Goal: Task Accomplishment & Management: Manage account settings

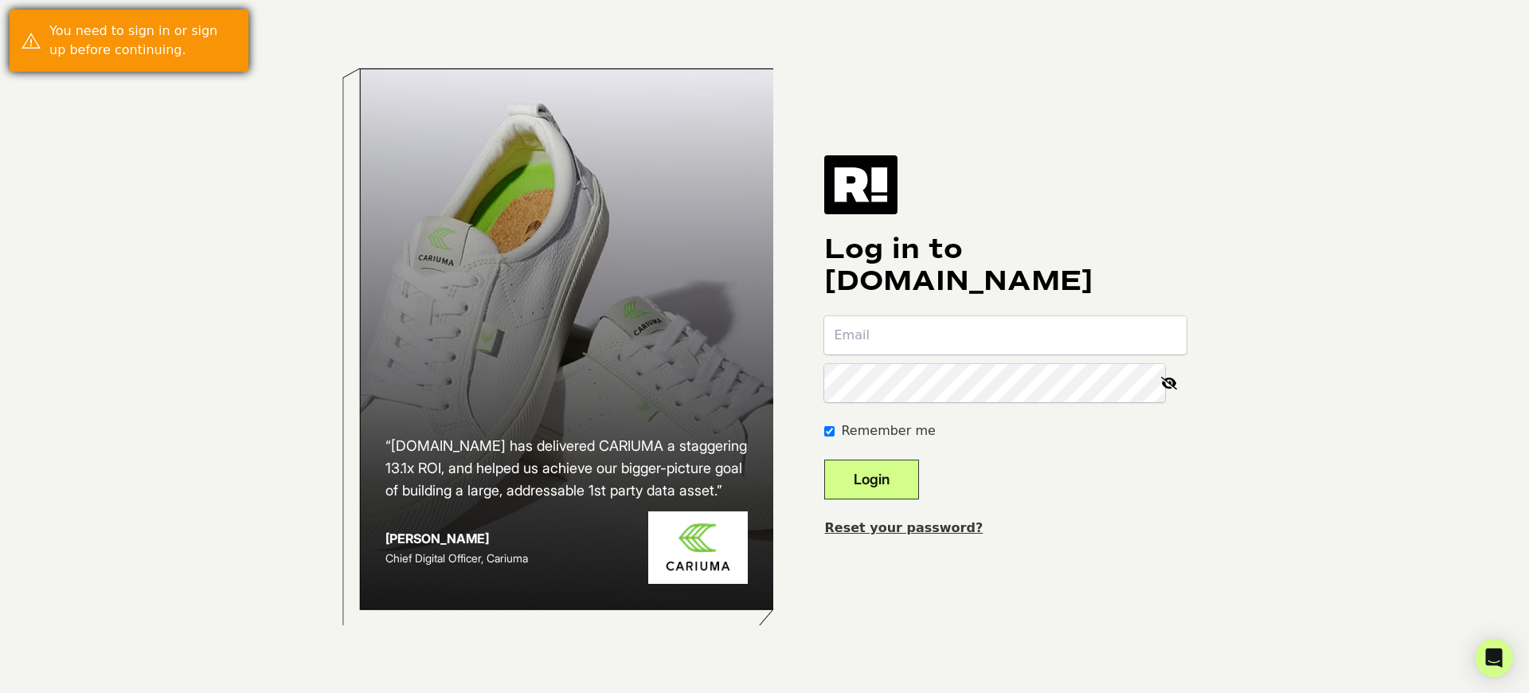
click at [143, 41] on div "You need to sign in or sign up before continuing." at bounding box center [142, 41] width 187 height 38
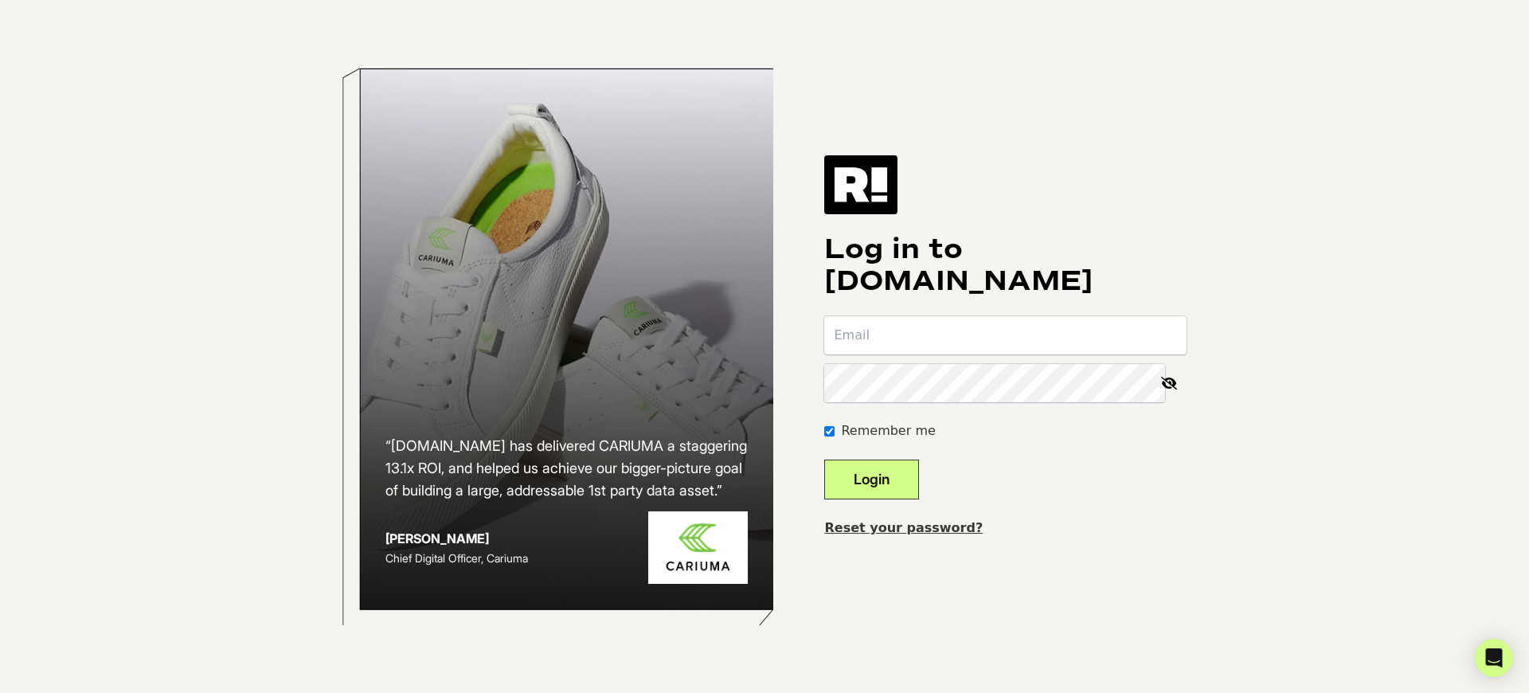
click at [895, 466] on button "Login" at bounding box center [871, 480] width 95 height 40
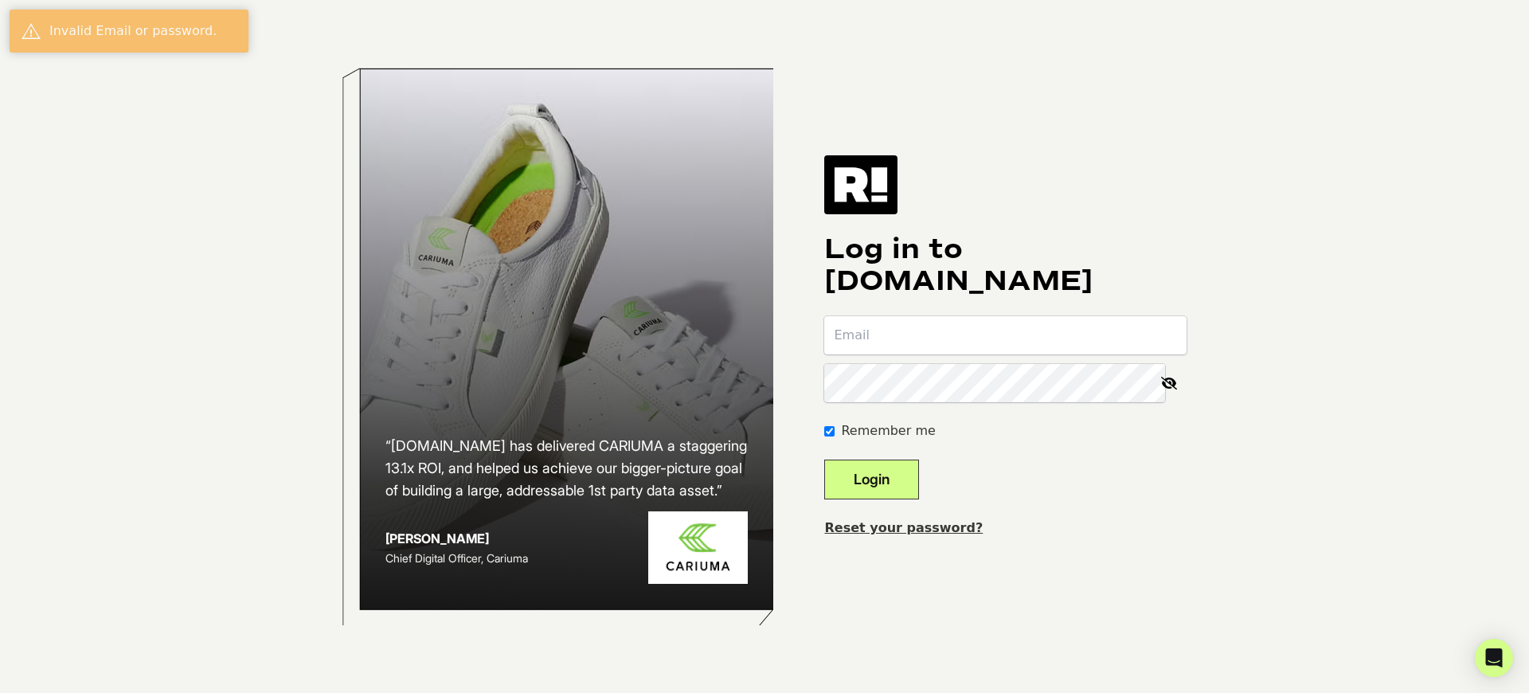
click at [895, 466] on button "Login" at bounding box center [871, 480] width 95 height 40
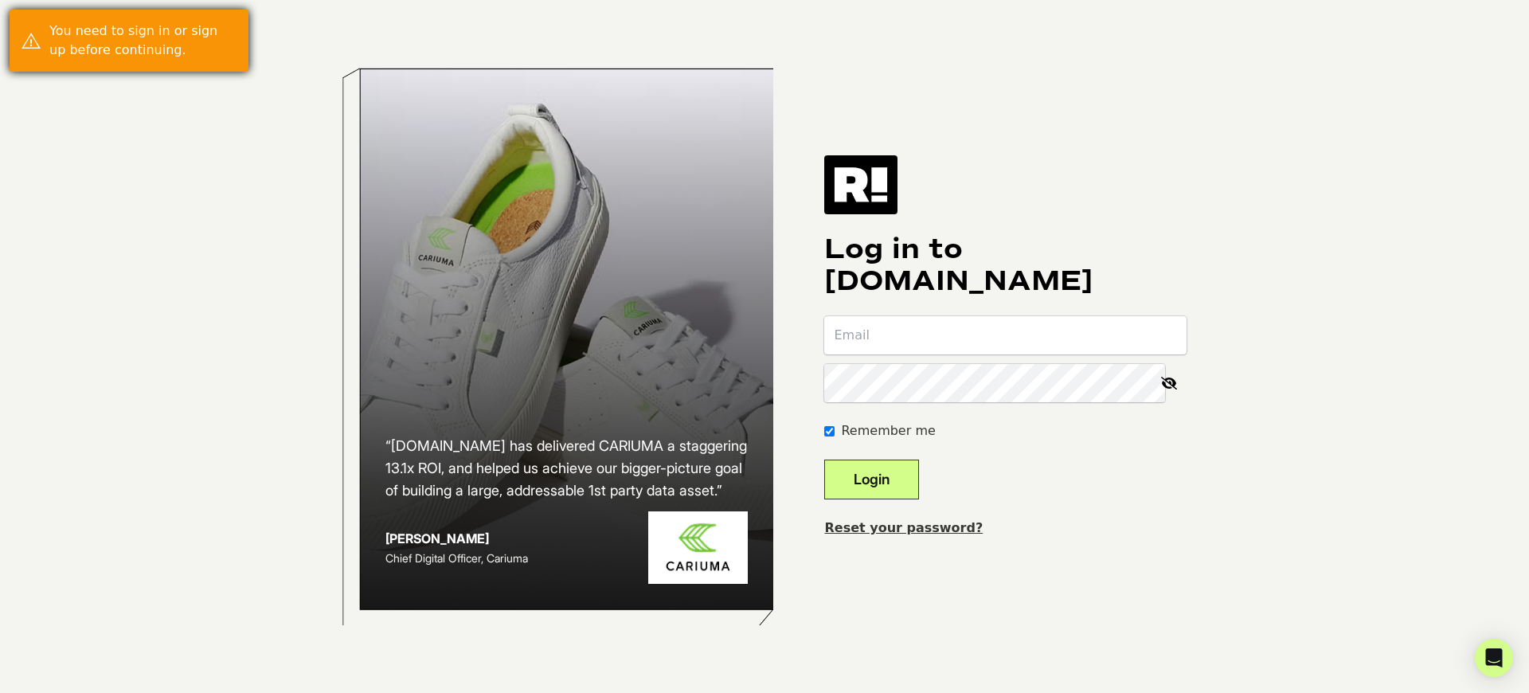
click at [143, 41] on div "You need to sign in or sign up before continuing." at bounding box center [142, 41] width 187 height 38
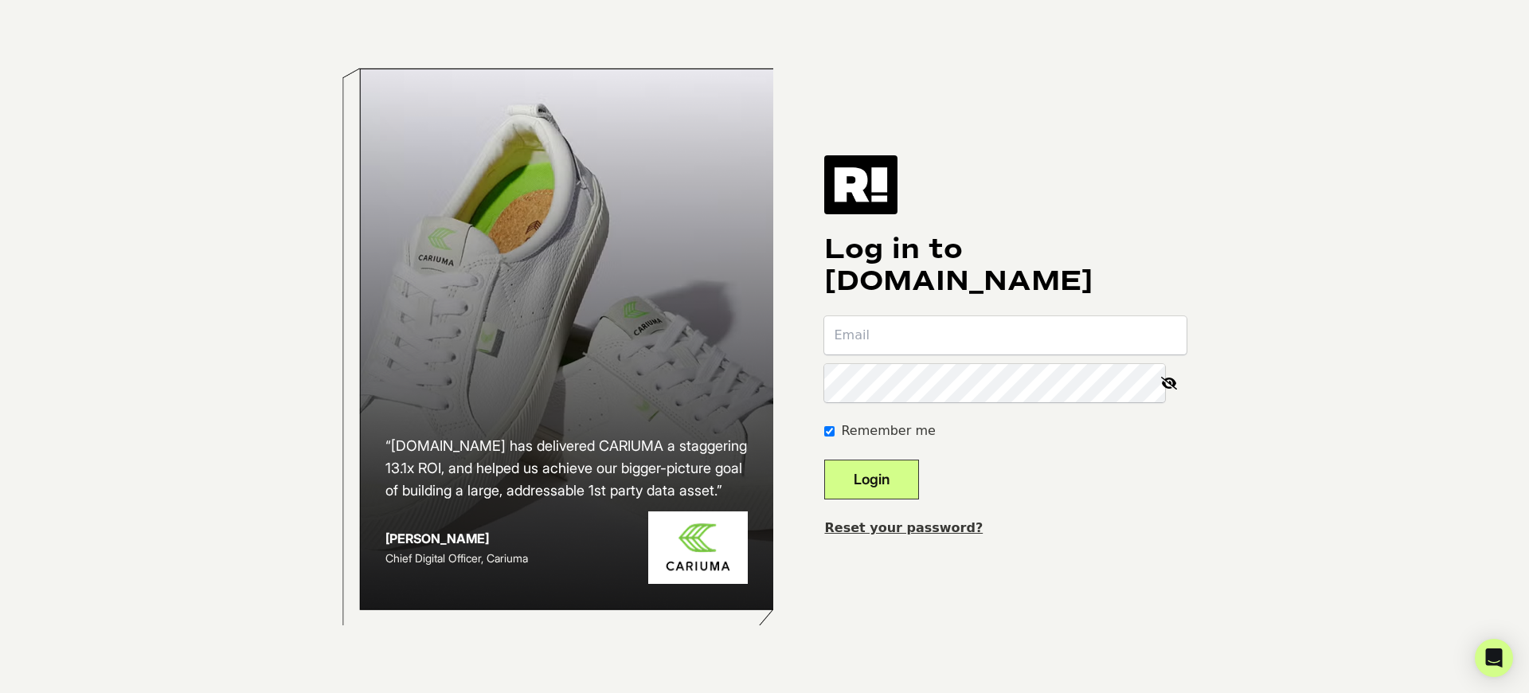
click at [895, 466] on button "Login" at bounding box center [871, 480] width 95 height 40
